Goal: Obtain resource: Download file/media

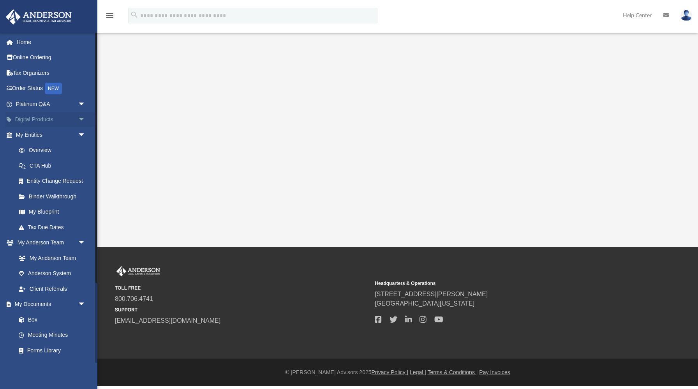
click at [81, 118] on span "arrow_drop_down" at bounding box center [86, 120] width 16 height 16
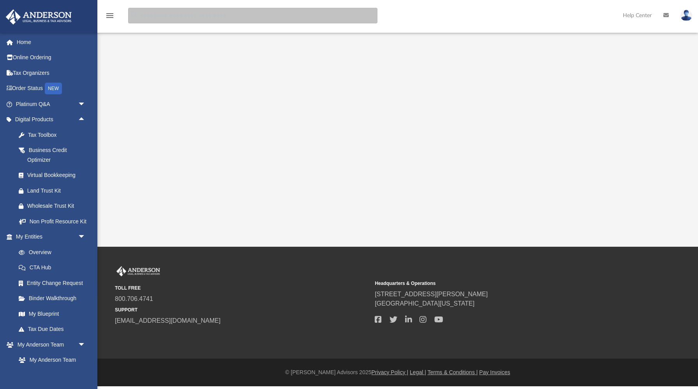
click at [143, 15] on input "search" at bounding box center [252, 16] width 249 height 16
type input "**********"
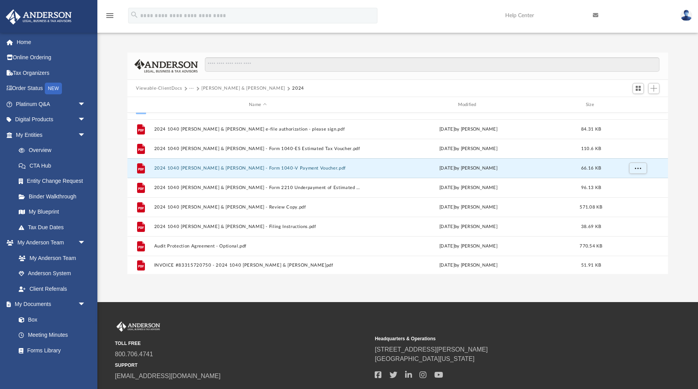
scroll to position [13, 0]
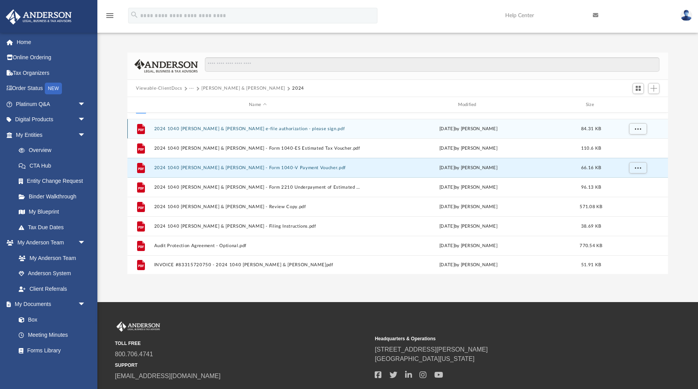
click at [288, 128] on button "2024 1040 [PERSON_NAME] & [PERSON_NAME] e-file authorization - please sign.pdf" at bounding box center [257, 128] width 207 height 5
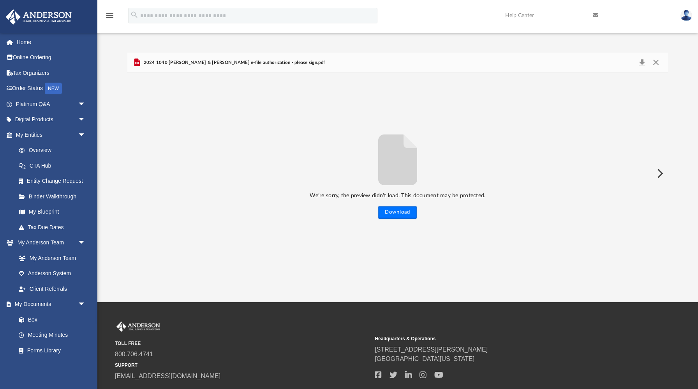
click at [390, 209] on button "Download" at bounding box center [397, 212] width 39 height 12
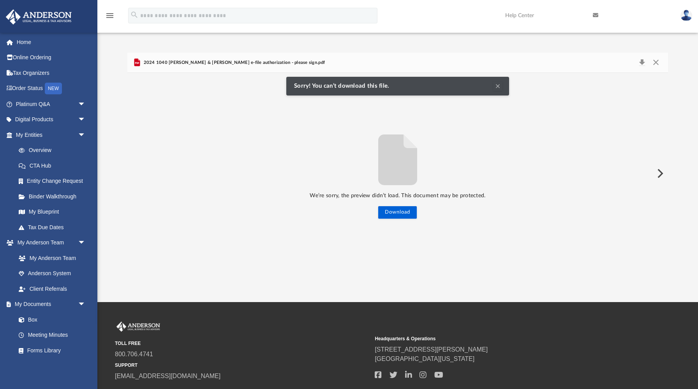
click at [499, 86] on button "Clear Notification" at bounding box center [497, 85] width 9 height 9
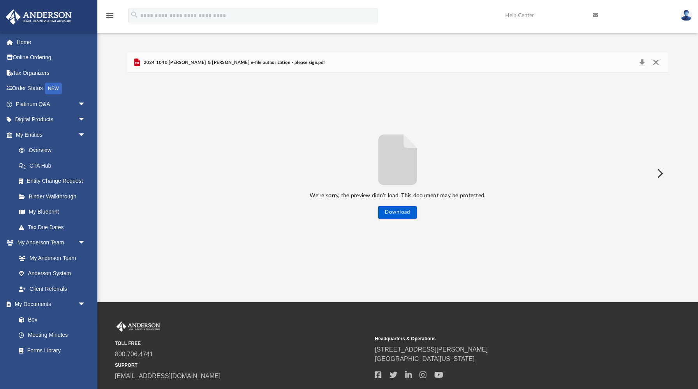
click at [658, 61] on button "Close" at bounding box center [656, 62] width 14 height 11
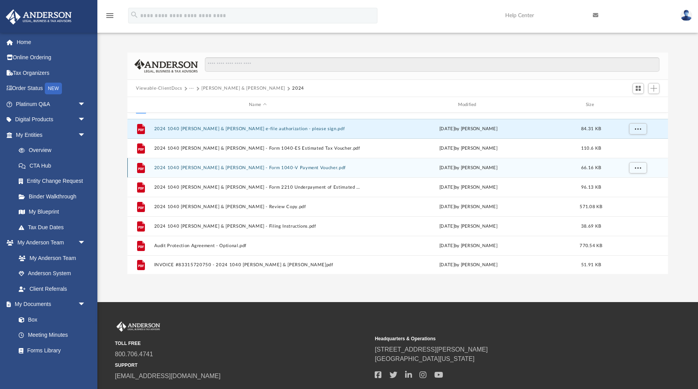
scroll to position [0, 0]
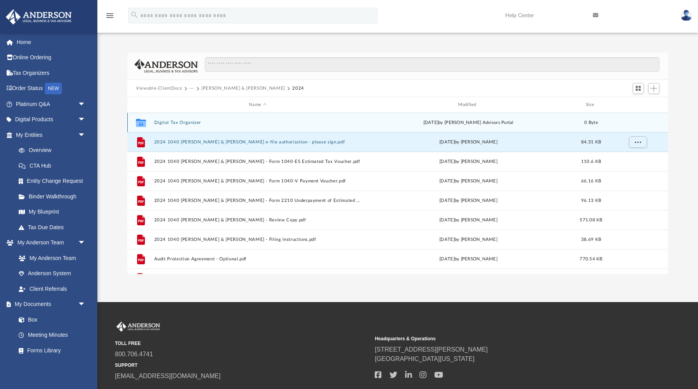
click at [189, 121] on button "Digital Tax Organizer" at bounding box center [257, 122] width 207 height 5
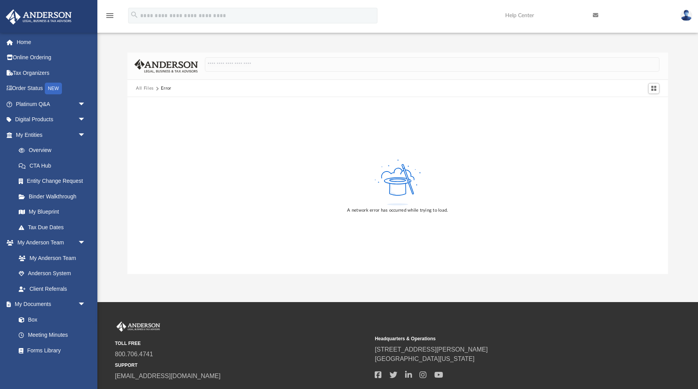
click at [111, 16] on icon "menu" at bounding box center [109, 15] width 9 height 9
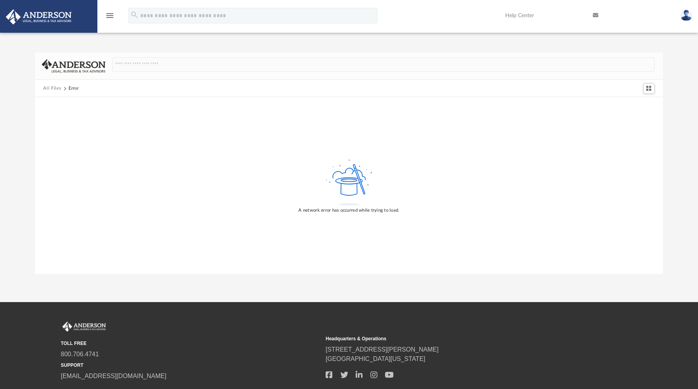
click at [109, 16] on icon "menu" at bounding box center [109, 15] width 9 height 9
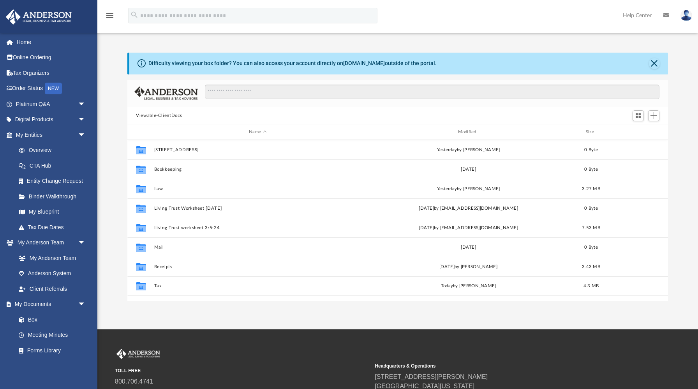
scroll to position [177, 540]
click at [176, 115] on button "Viewable-ClientDocs" at bounding box center [159, 115] width 46 height 7
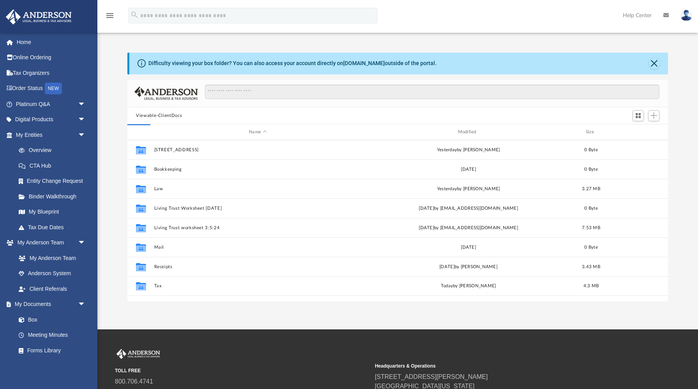
click at [176, 115] on button "Viewable-ClientDocs" at bounding box center [159, 115] width 46 height 7
click at [216, 90] on input "Search files and folders" at bounding box center [432, 92] width 455 height 15
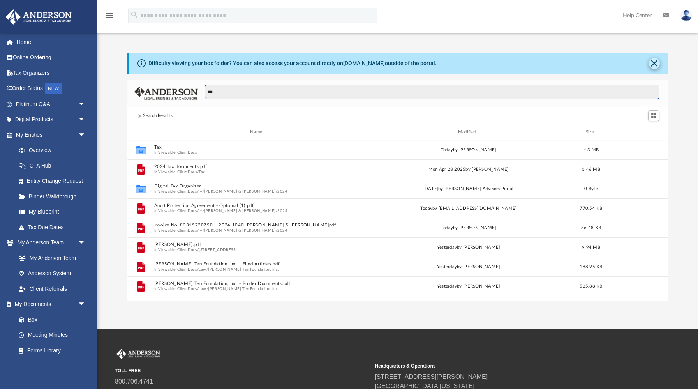
type input "***"
click at [654, 62] on button "Close" at bounding box center [654, 63] width 11 height 11
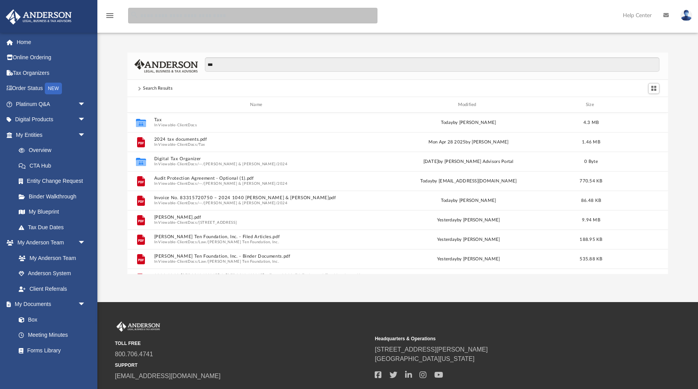
click at [174, 17] on input "search" at bounding box center [252, 16] width 249 height 16
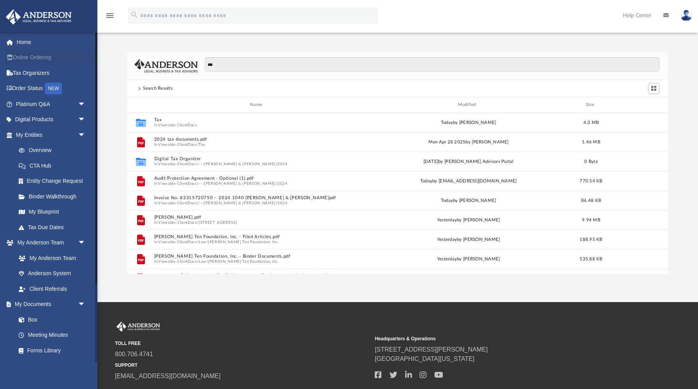
click at [41, 58] on link "Online Ordering" at bounding box center [51, 58] width 92 height 16
